Goal: Information Seeking & Learning: Learn about a topic

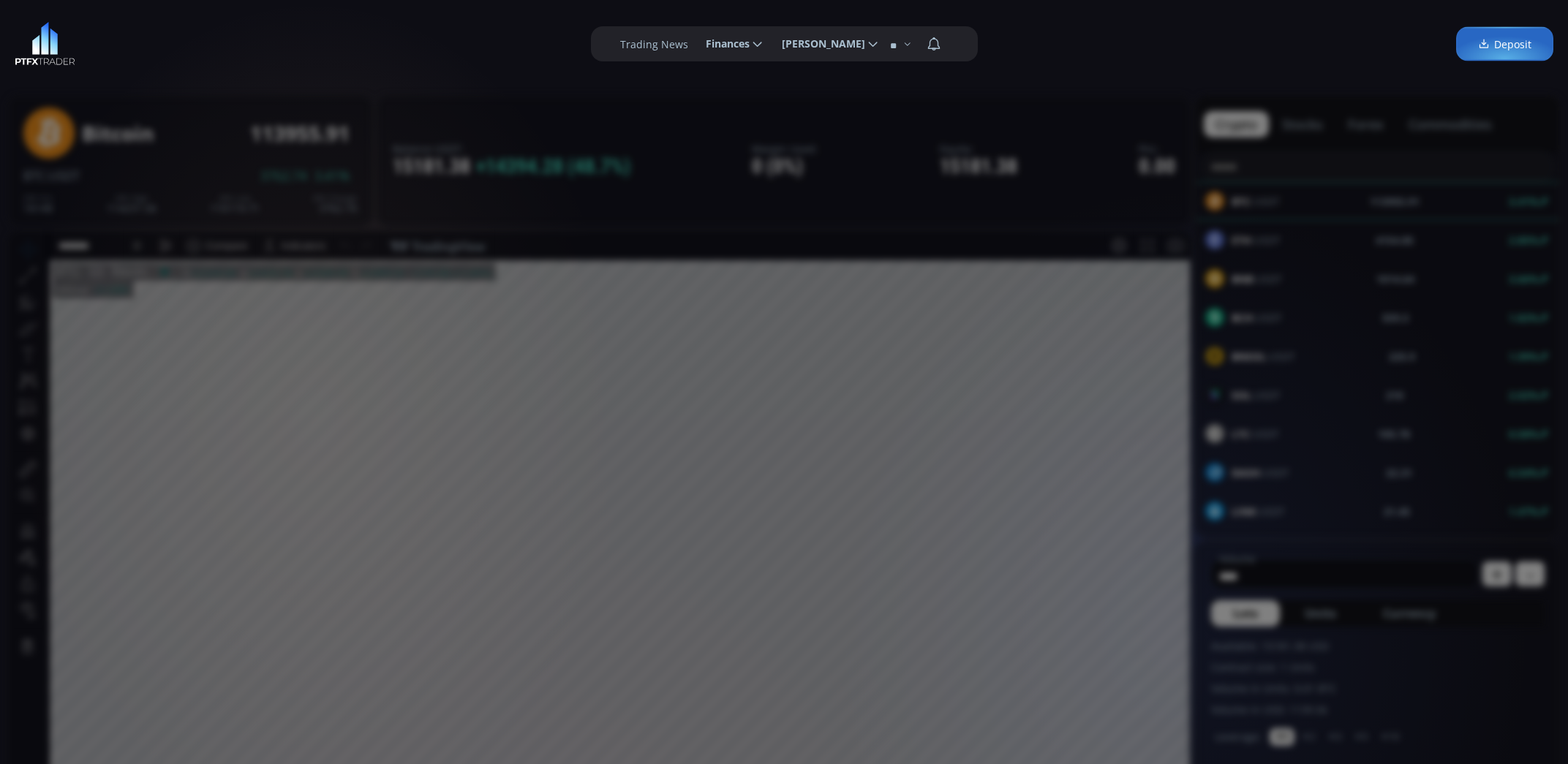
scroll to position [203, 0]
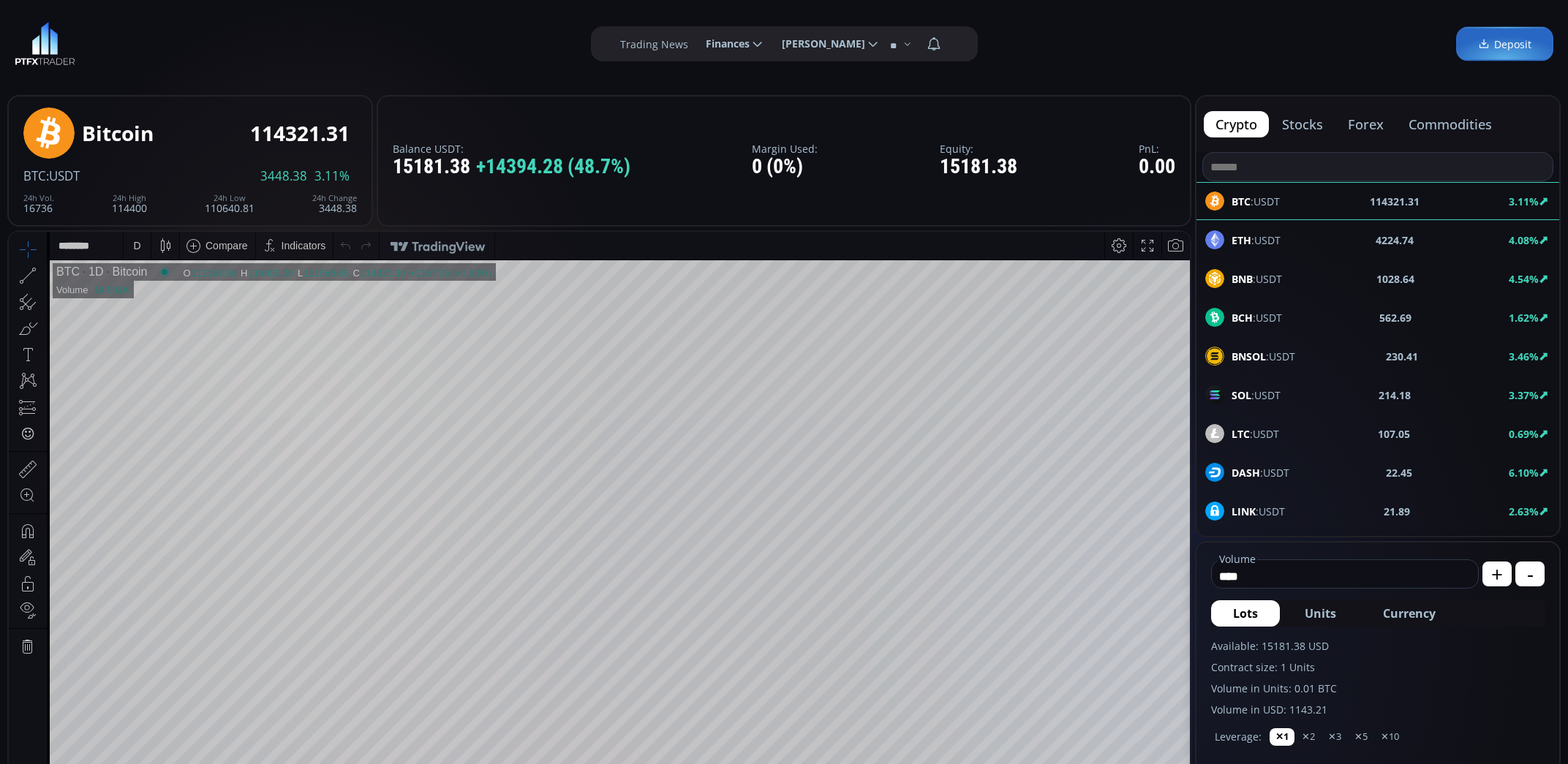
click at [1311, 243] on div "ETH :USDT 4224.74 4.08%" at bounding box center [1377, 239] width 345 height 19
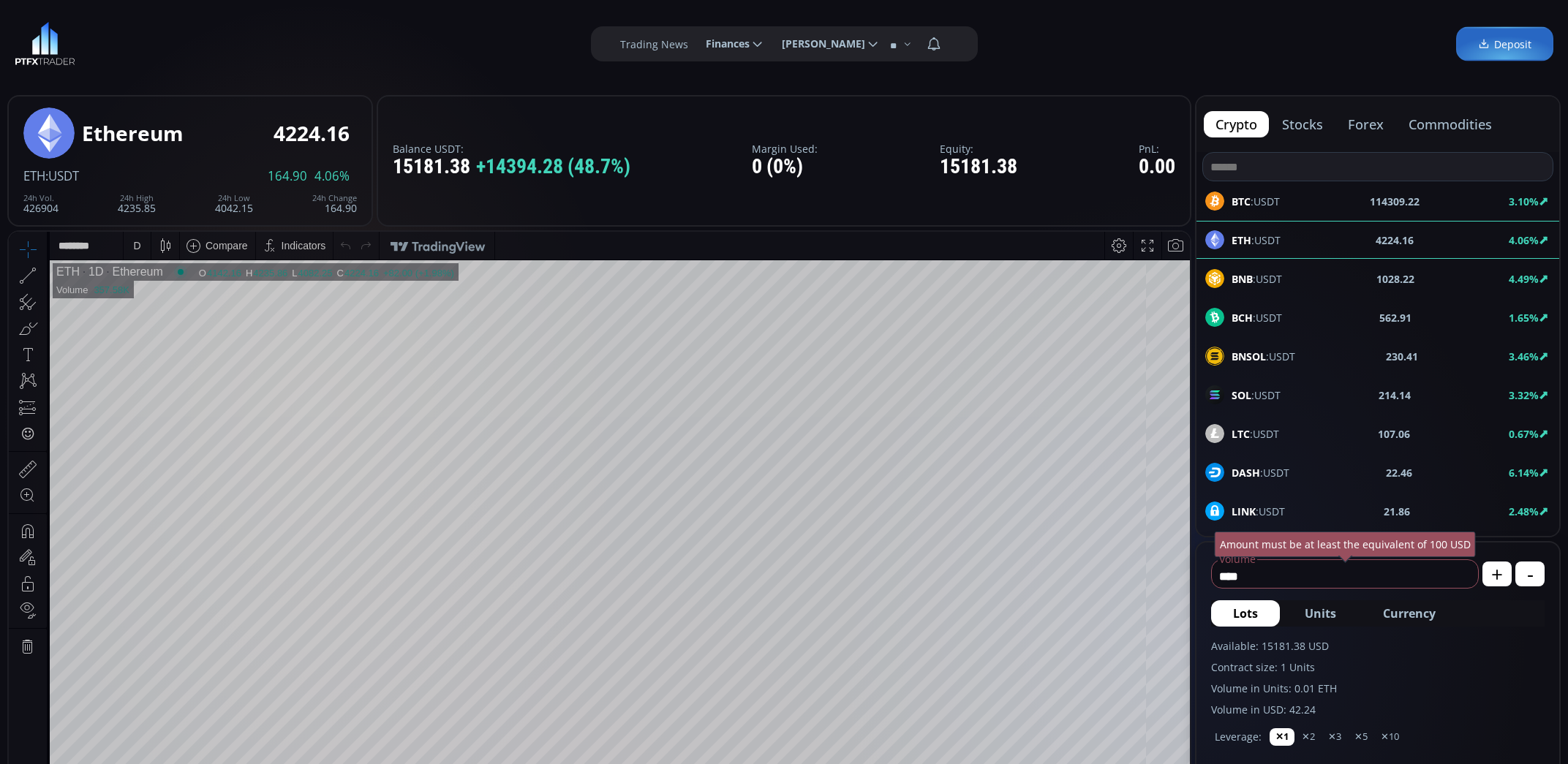
click at [1300, 285] on div "BNB :USDT 1028.22 4.49%" at bounding box center [1377, 278] width 345 height 19
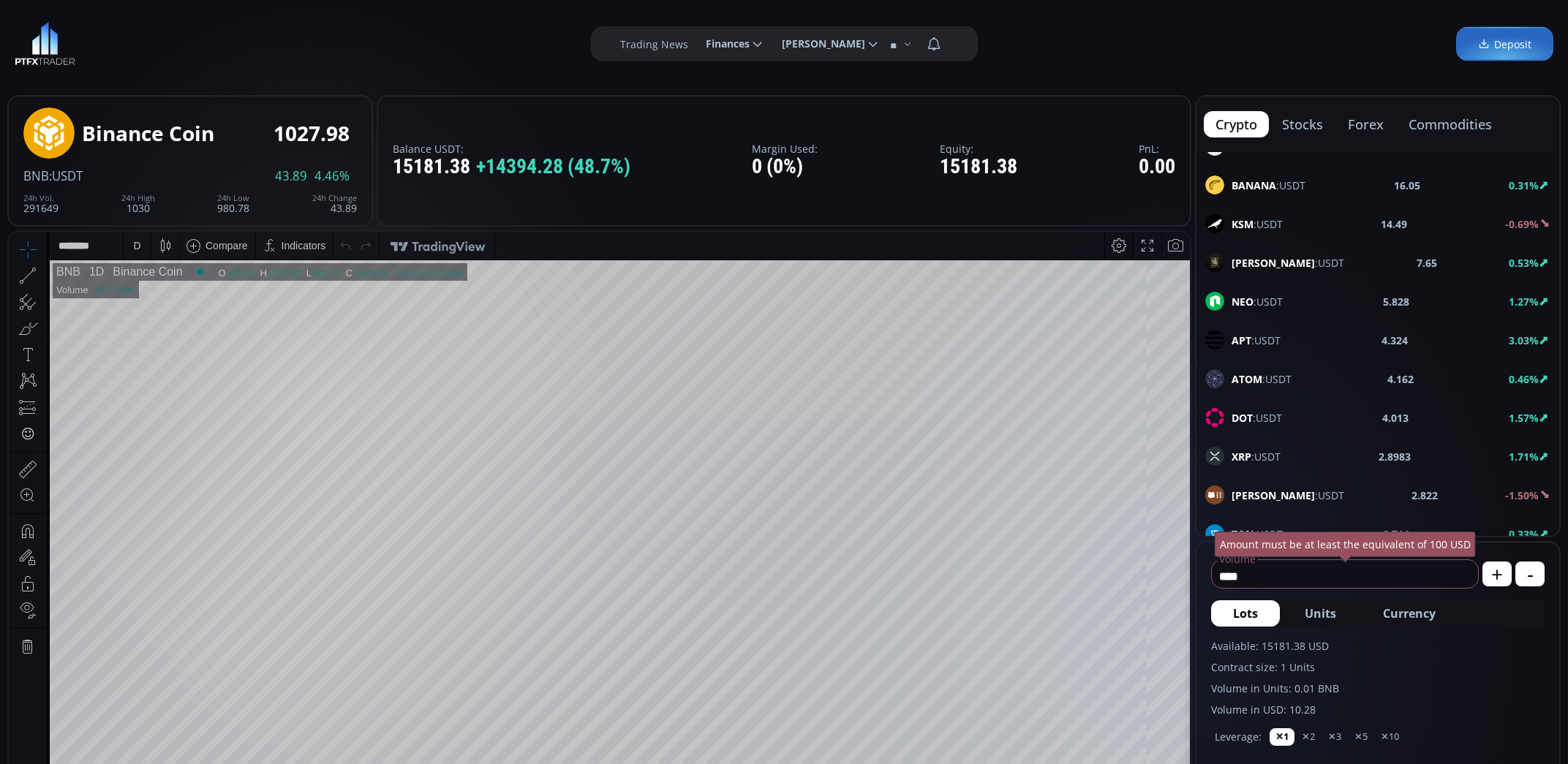
scroll to position [443, 0]
click at [1266, 453] on span "XRP :USDT" at bounding box center [1256, 455] width 49 height 15
